Goal: Check status: Check status

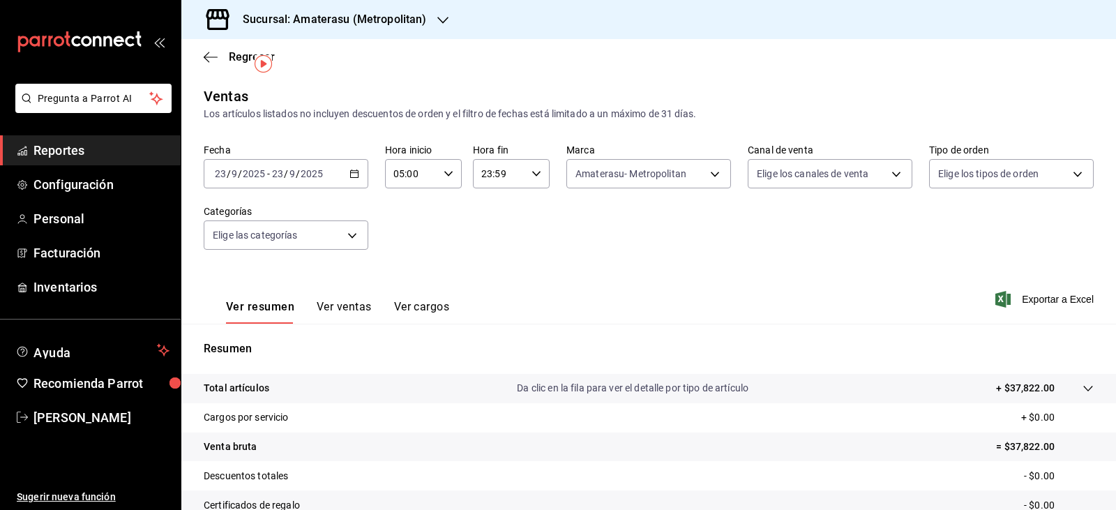
scroll to position [33, 0]
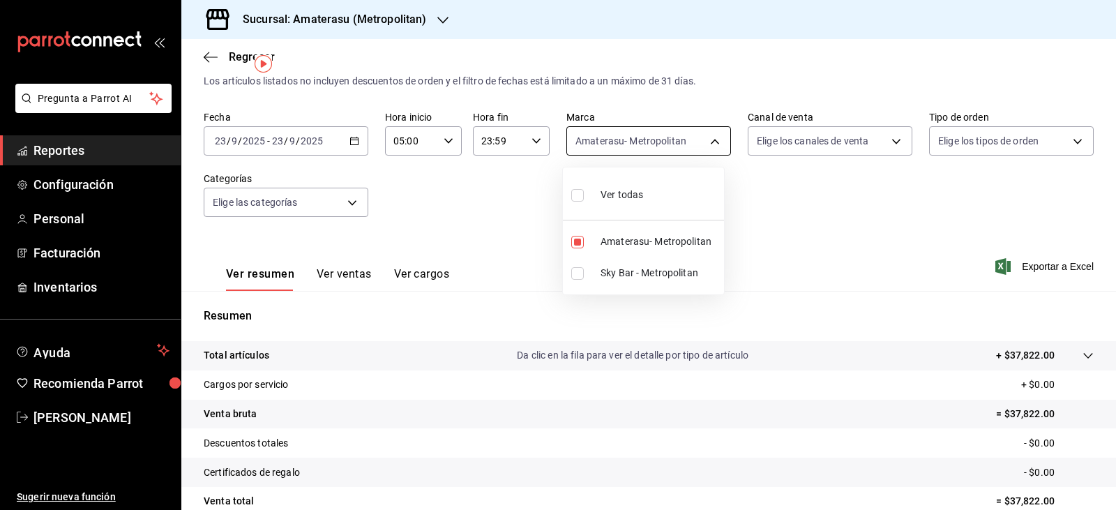
click at [626, 138] on body "Pregunta a Parrot AI Reportes Configuración Personal Facturación Inventarios Ay…" at bounding box center [558, 255] width 1116 height 510
click at [580, 236] on input "checkbox" at bounding box center [577, 242] width 13 height 13
checkbox input "false"
click at [582, 245] on input "checkbox" at bounding box center [577, 242] width 13 height 13
checkbox input "true"
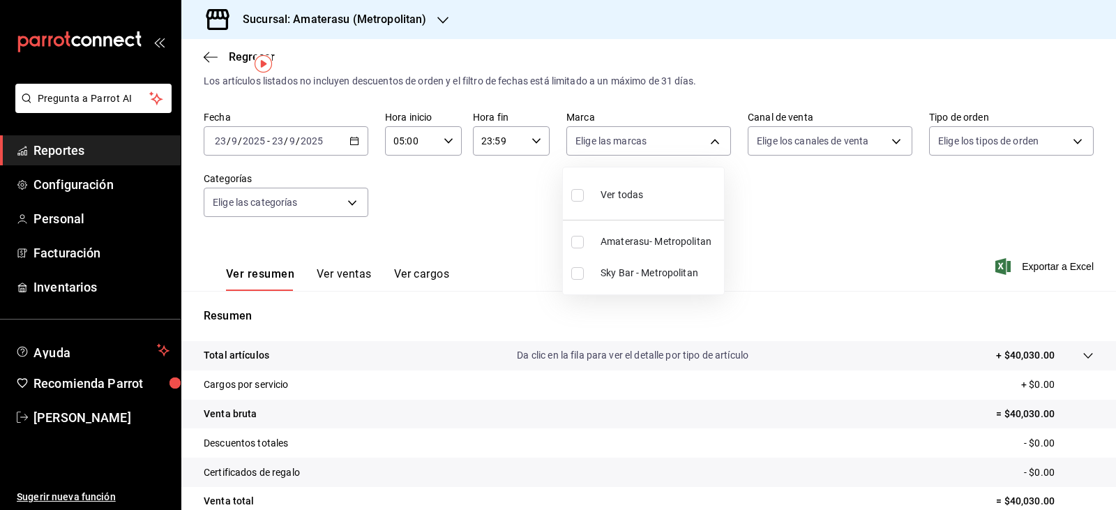
type input "e4cd7fcb-d45b-43ae-a99f-ad4ccfcd9032"
click at [763, 226] on div at bounding box center [558, 255] width 1116 height 510
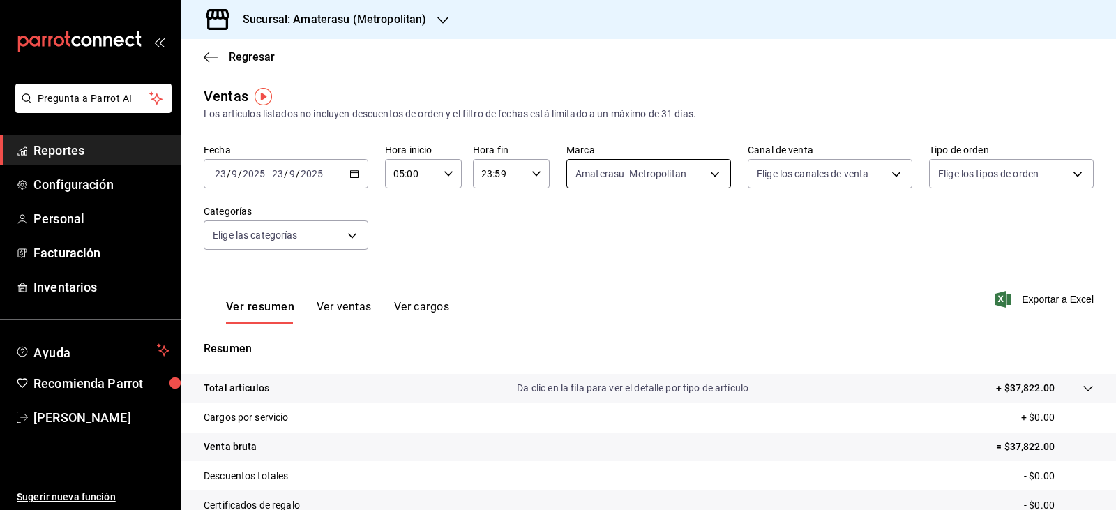
click at [601, 185] on body "Pregunta a Parrot AI Reportes Configuración Personal Facturación Inventarios Ay…" at bounding box center [558, 255] width 1116 height 510
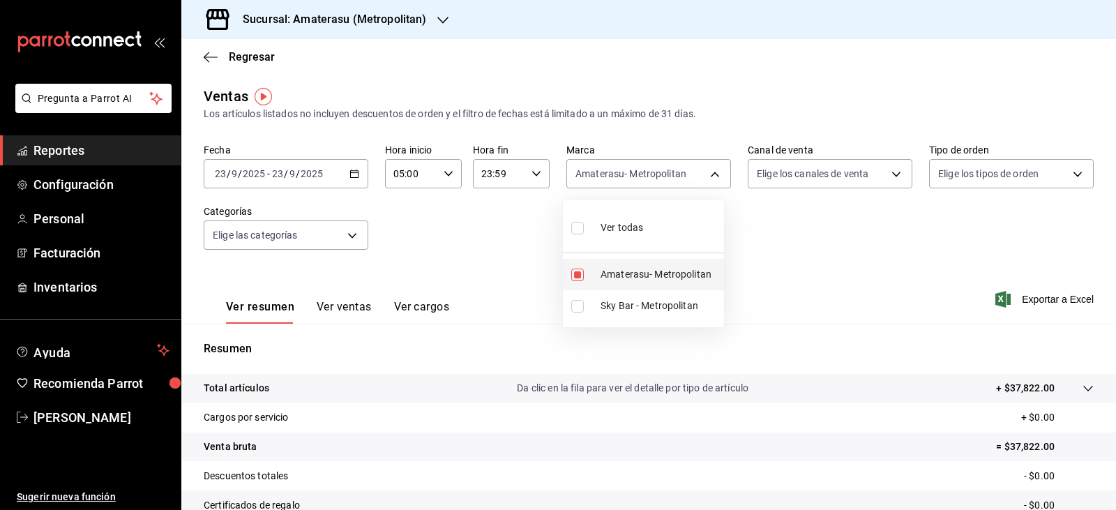
click at [582, 276] on input "checkbox" at bounding box center [577, 275] width 13 height 13
checkbox input "false"
click at [583, 311] on input "checkbox" at bounding box center [577, 306] width 13 height 13
checkbox input "true"
type input "f3afaab8-8c3d-4e49-a299-af9bdf6027b2"
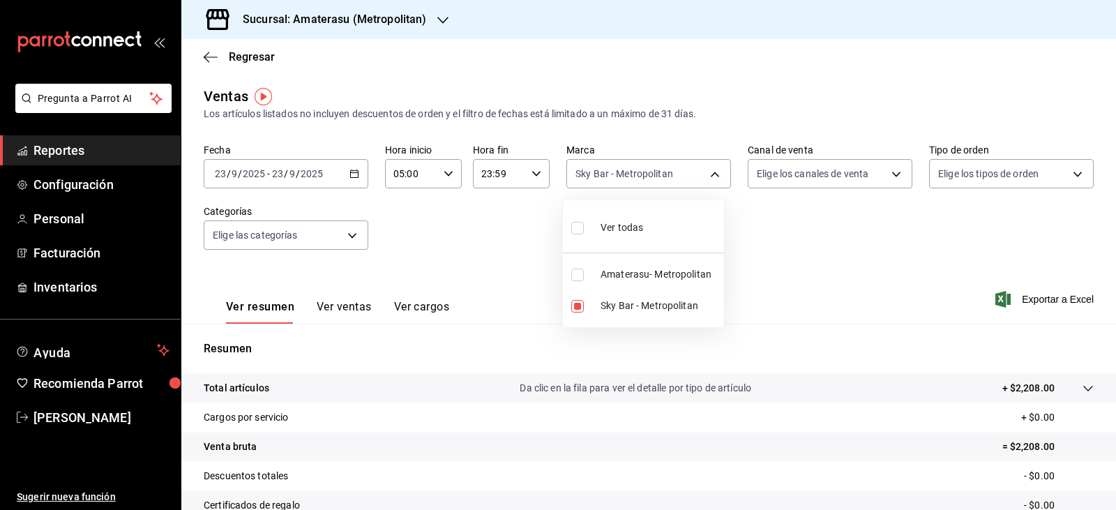
click at [751, 282] on div at bounding box center [558, 255] width 1116 height 510
click at [751, 282] on div "Ver todas Amaterasu- Metropolitan Sky Bar - Metropolitan" at bounding box center [558, 255] width 1116 height 510
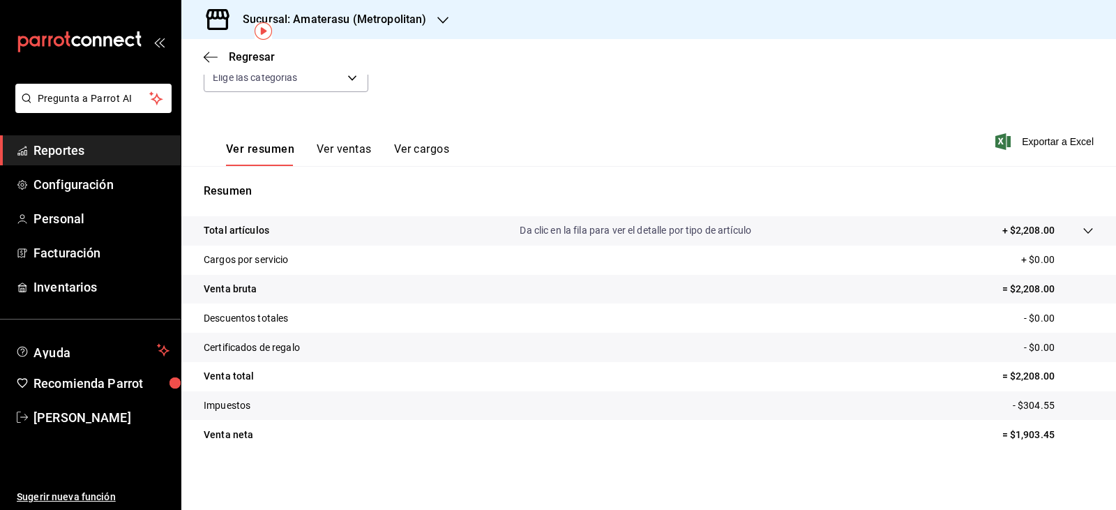
scroll to position [158, 0]
